Goal: Navigation & Orientation: Go to known website

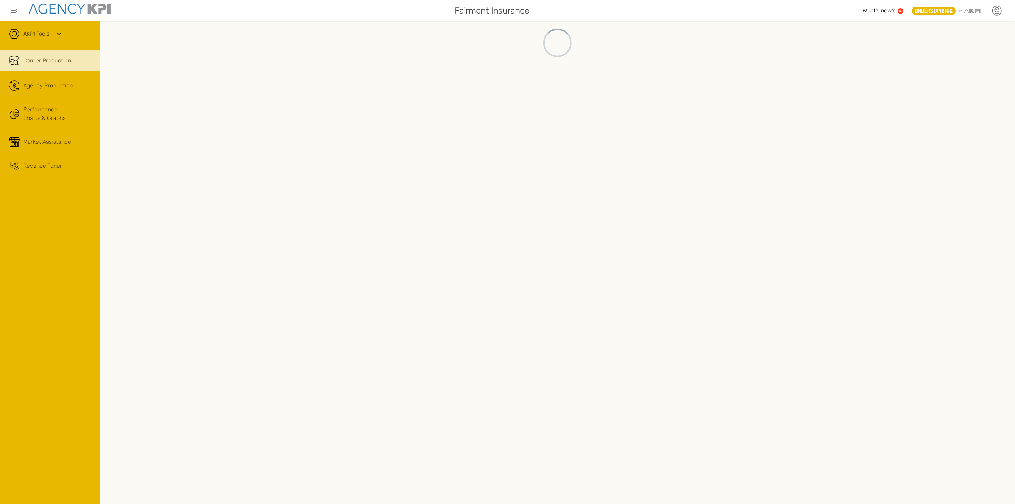
click at [995, 11] on icon at bounding box center [996, 10] width 11 height 11
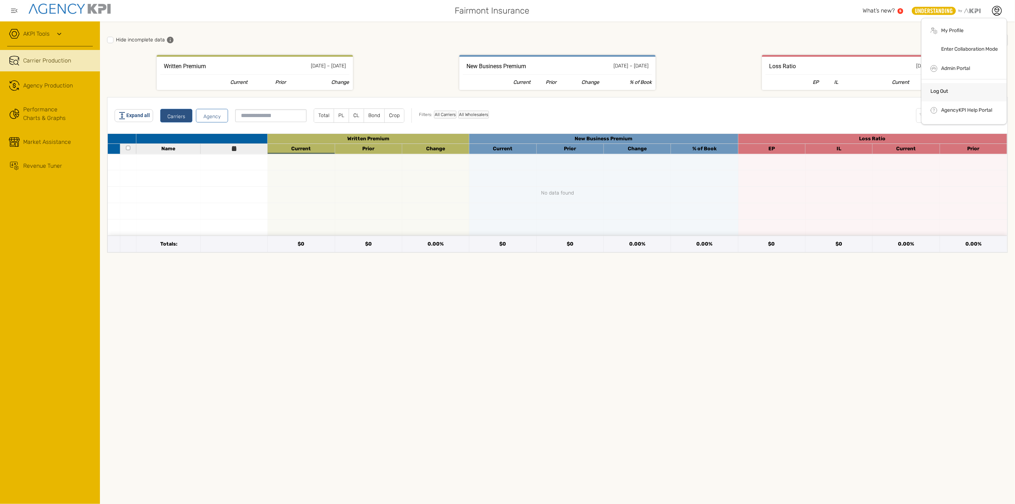
click at [937, 86] on li "Log Out" at bounding box center [963, 92] width 85 height 19
